Goal: Find specific page/section: Find specific page/section

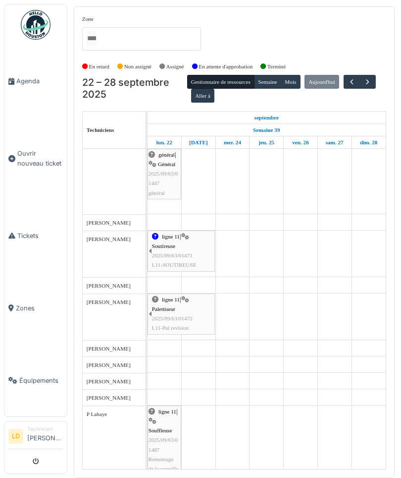
scroll to position [81, 0]
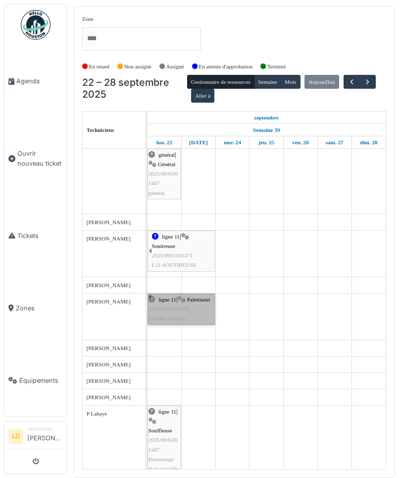
click at [192, 312] on div "ligne 11 | Palettiseur 2025/09/63/01472 L11-Pal revision" at bounding box center [181, 309] width 65 height 29
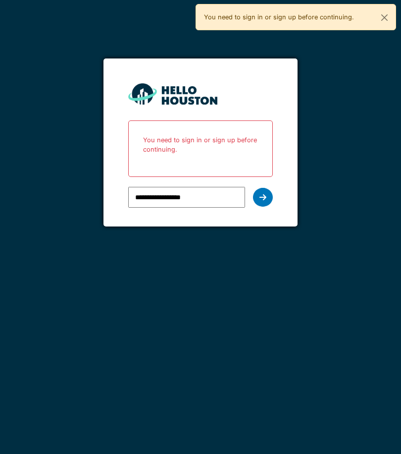
click at [261, 199] on icon at bounding box center [263, 197] width 7 height 8
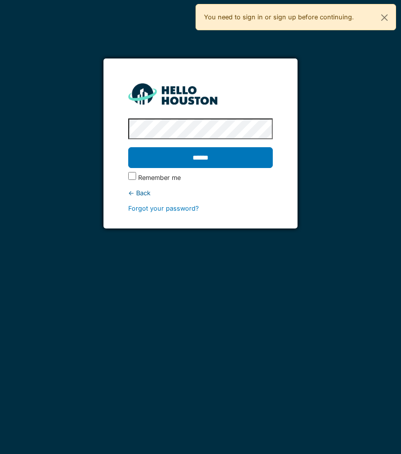
click at [244, 156] on input "******" at bounding box center [200, 157] width 145 height 21
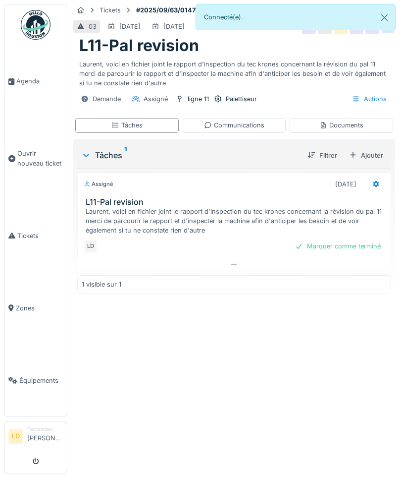
click at [251, 119] on div "Communications" at bounding box center [235, 125] width 104 height 14
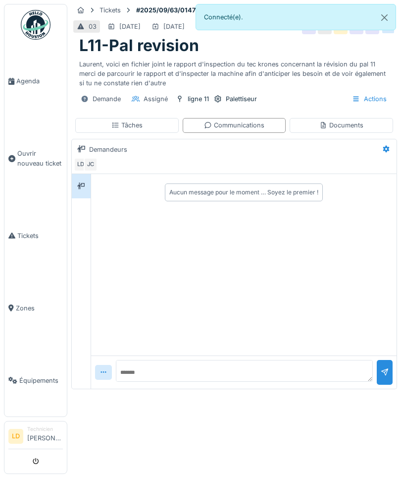
click at [359, 119] on div "Documents" at bounding box center [342, 125] width 104 height 14
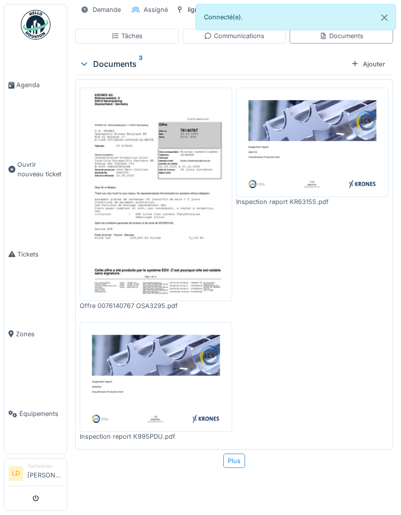
scroll to position [99, 0]
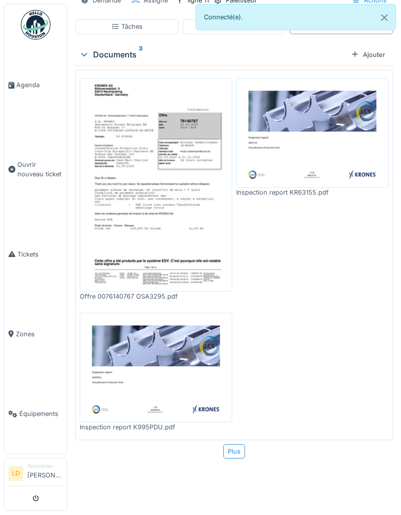
click at [122, 345] on img at bounding box center [156, 368] width 148 height 105
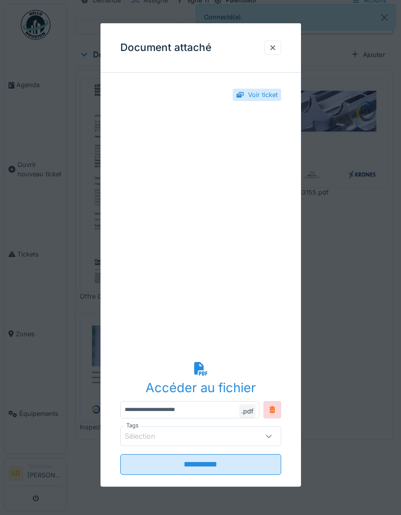
click at [268, 47] on div at bounding box center [273, 48] width 17 height 14
